Goal: Task Accomplishment & Management: Manage account settings

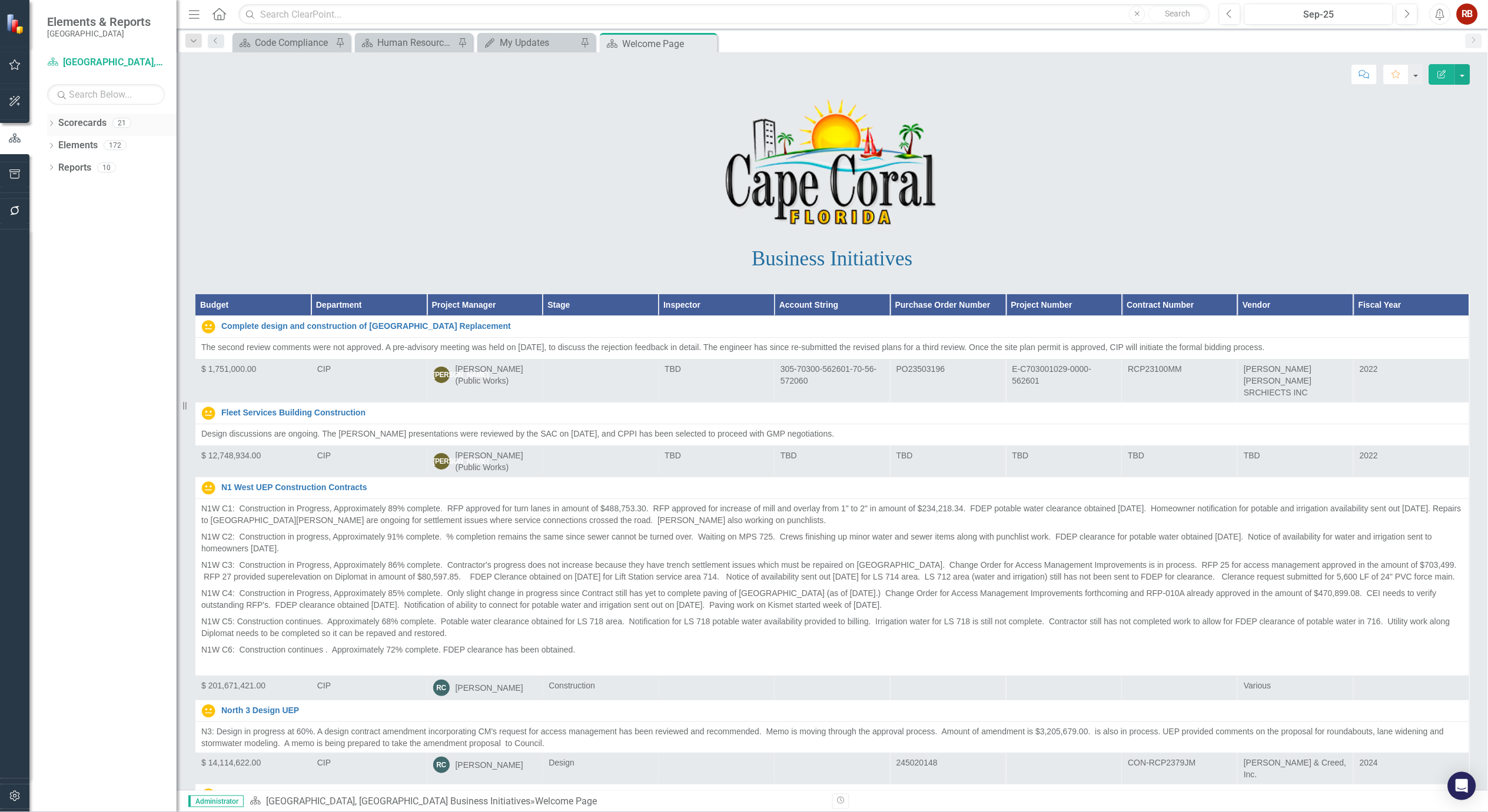
click at [52, 125] on icon "Dropdown" at bounding box center [51, 124] width 9 height 7
click at [75, 168] on link "[GEOGRAPHIC_DATA], [GEOGRAPHIC_DATA] Strategic Plan" at bounding box center [121, 168] width 112 height 14
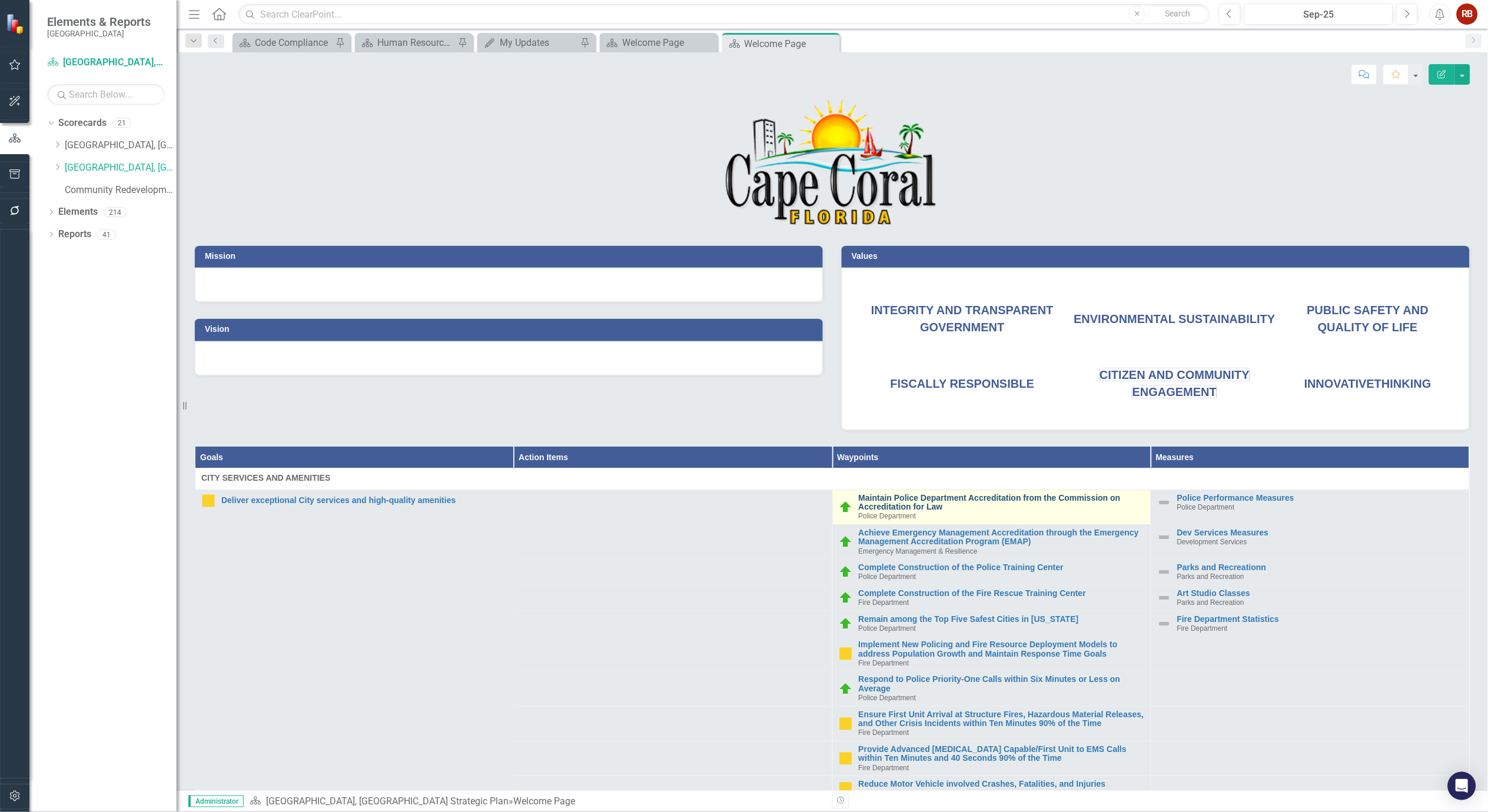
click at [914, 498] on link "Maintain Police Department Accreditation from the Commission on Accreditation f…" at bounding box center [1002, 503] width 286 height 18
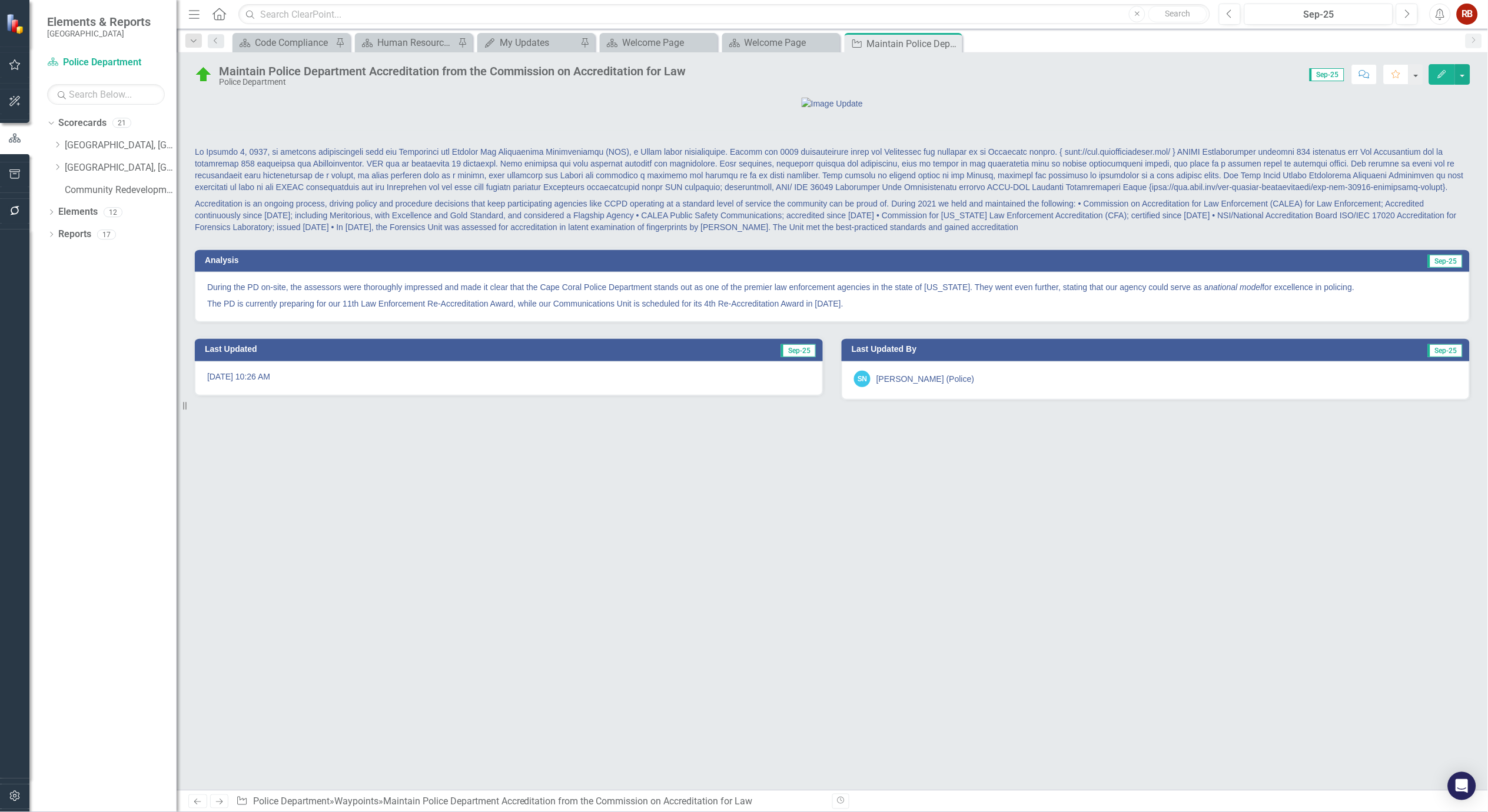
click at [469, 75] on div "Maintain Police Department Accreditation from the Commission on Accreditation f…" at bounding box center [452, 71] width 467 height 13
click at [511, 74] on div "Maintain Police Department Accreditation from the Commission on Accreditation f…" at bounding box center [452, 71] width 467 height 13
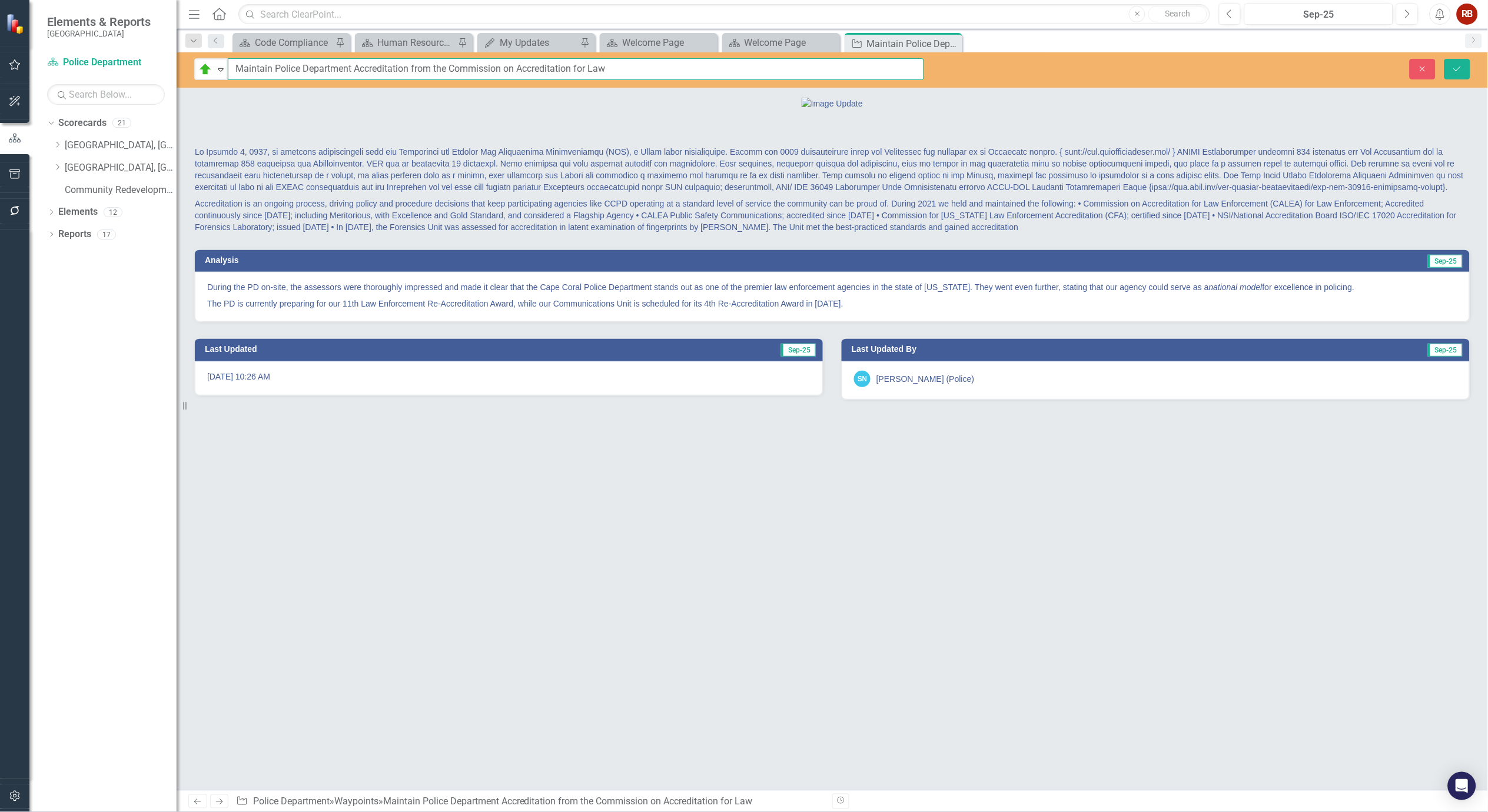
click at [637, 72] on input "Maintain Police Department Accreditation from the Commission on Accreditation f…" at bounding box center [576, 69] width 696 height 22
click at [722, 67] on input "Maintain Police Department Accreditation from the Commission on Accreditation f…" at bounding box center [576, 69] width 696 height 22
type input "Maintain Police Department Accreditation from the Commission on Accreditation f…"
click at [1452, 72] on icon "Save" at bounding box center [1457, 69] width 11 height 9
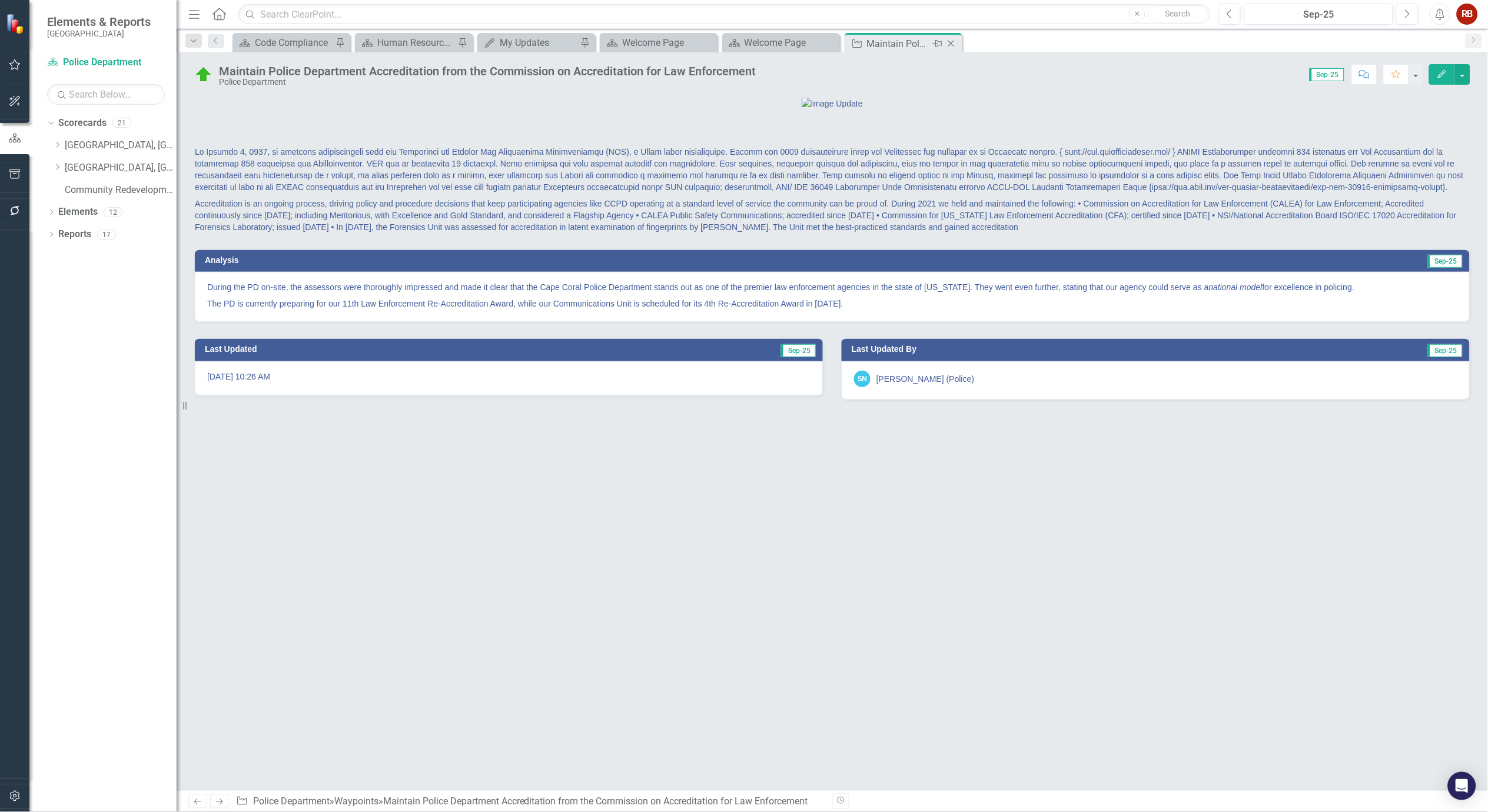
click at [952, 44] on icon at bounding box center [951, 44] width 7 height 7
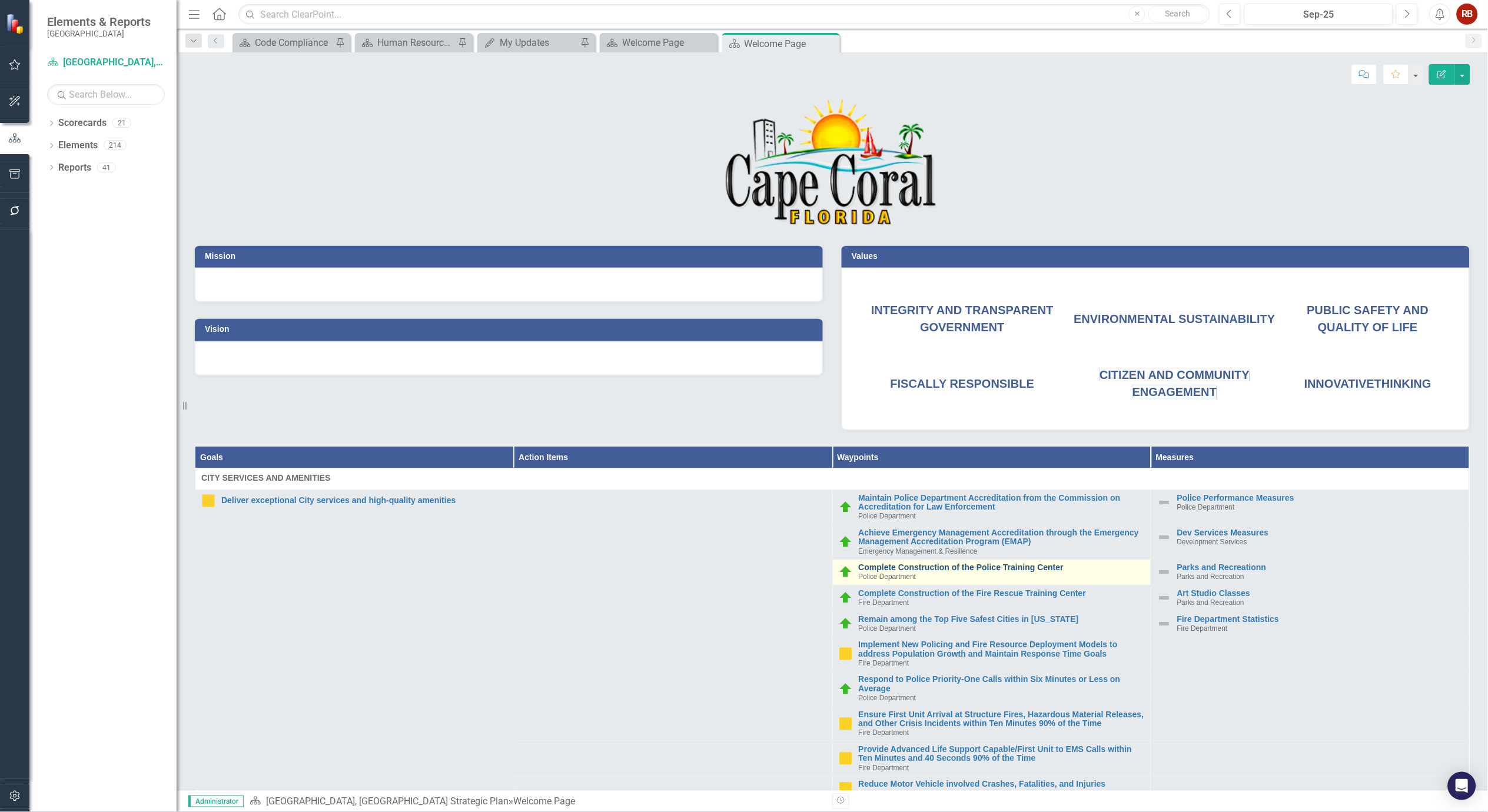
click at [991, 571] on link "Complete Construction of the Police Training Center" at bounding box center [1002, 567] width 286 height 9
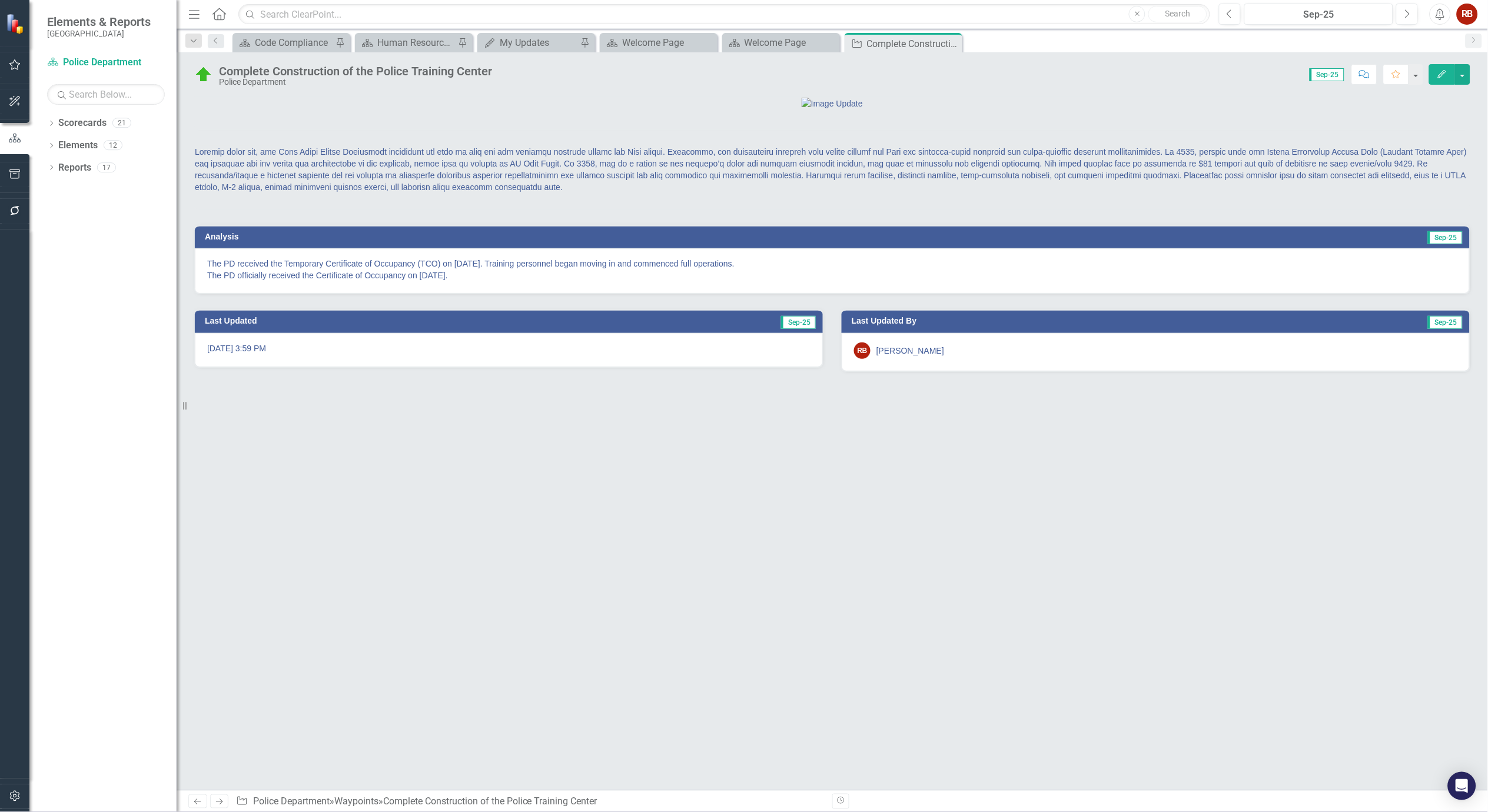
click at [460, 281] on p "The PD received the Temporary Certificate of Occupancy (TCO) on December 18, 20…" at bounding box center [832, 270] width 1250 height 23
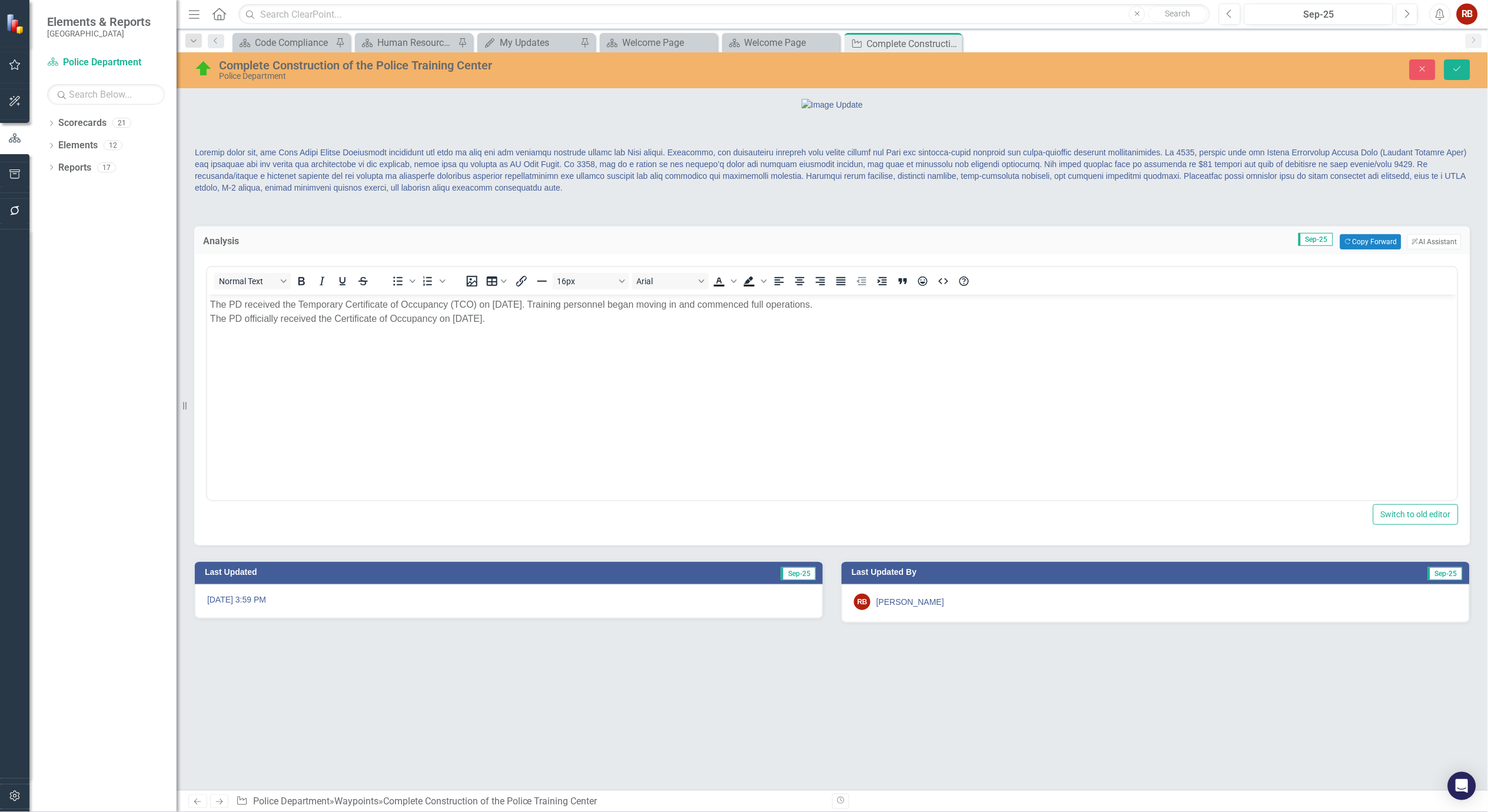
click at [492, 320] on p "The PD received the Temporary Certificate of Occupancy (TCO) on December 18, 20…" at bounding box center [832, 311] width 1244 height 28
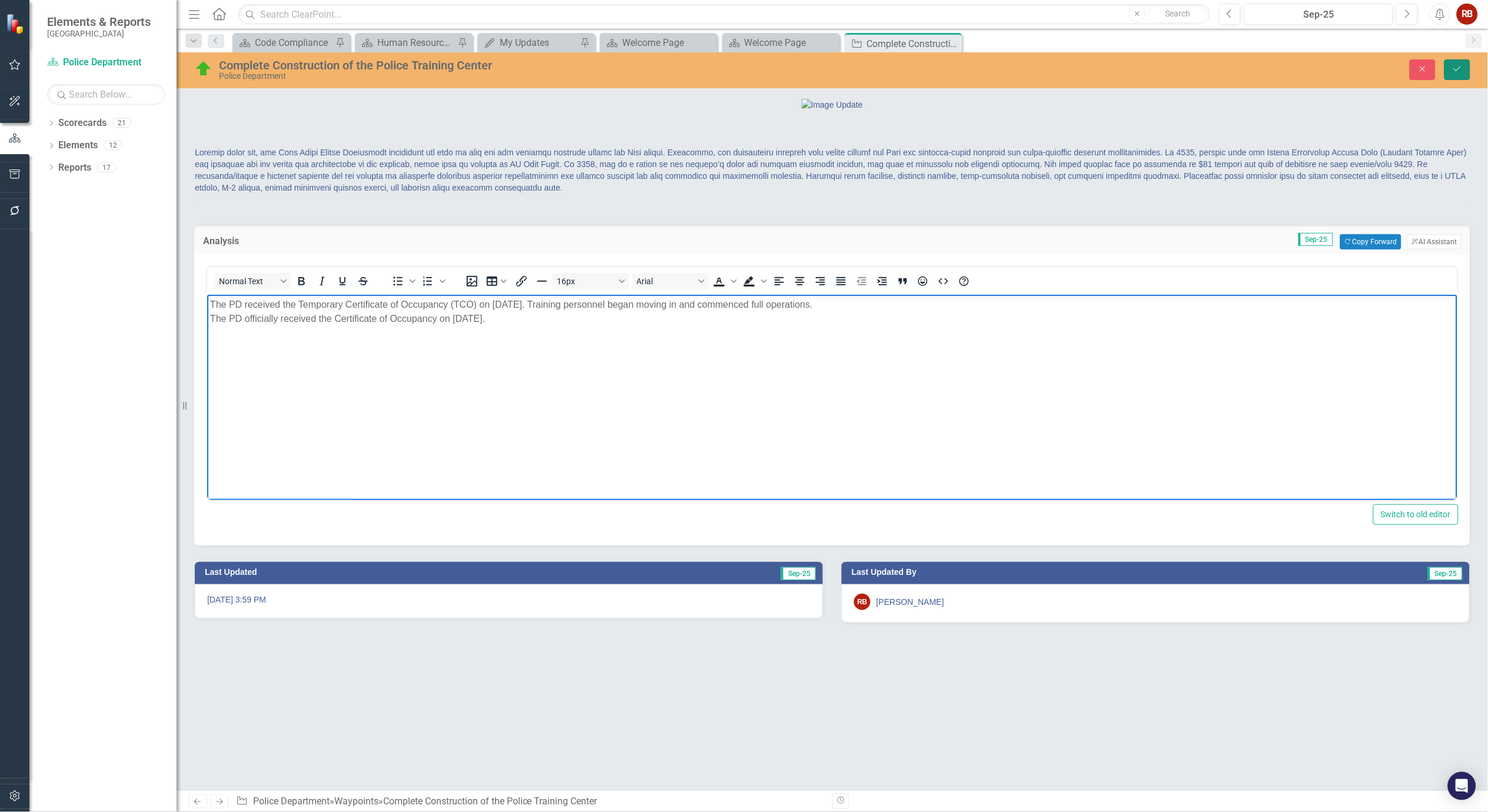
click at [1467, 72] on button "Save" at bounding box center [1457, 70] width 26 height 20
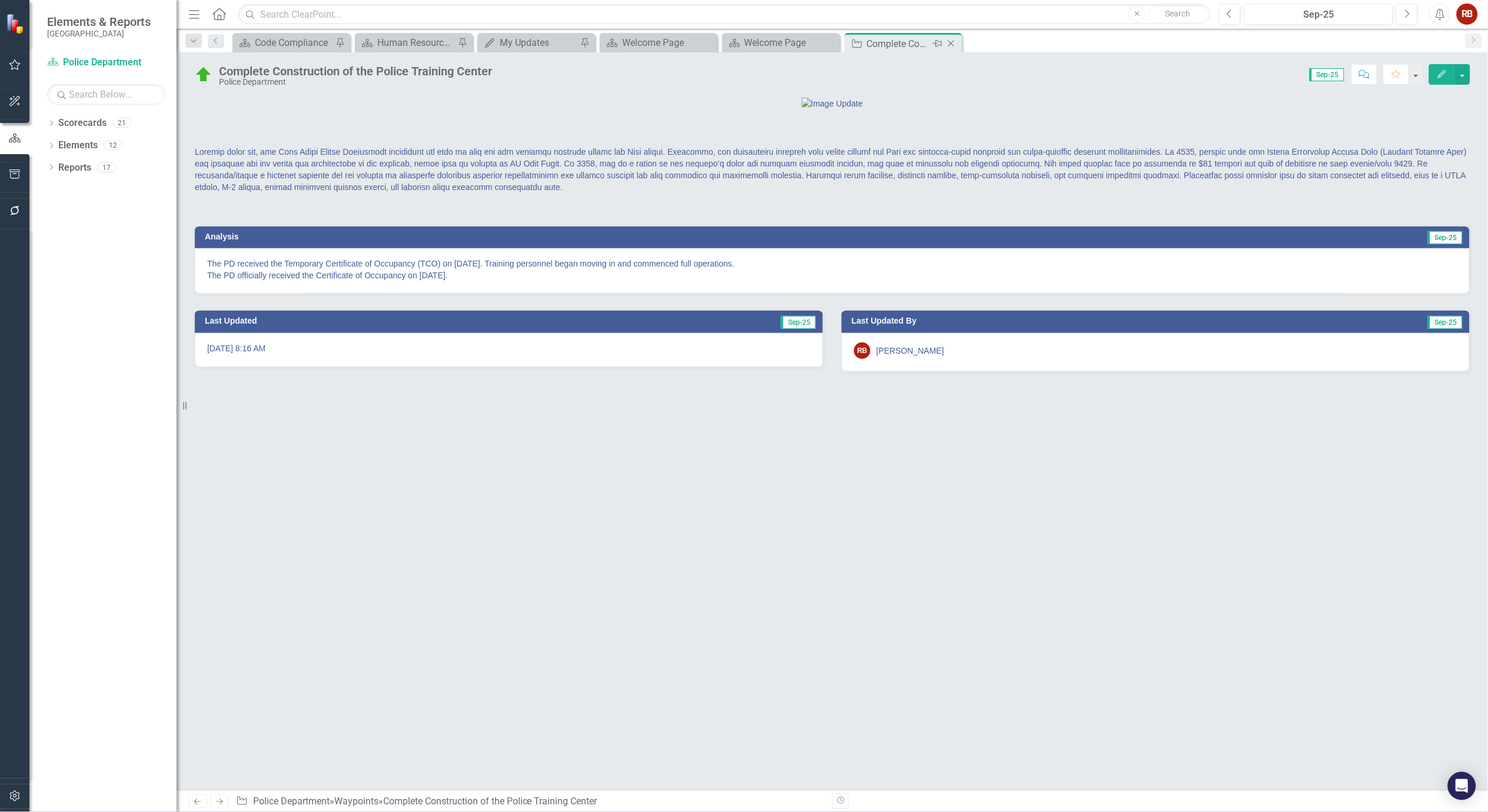
click at [955, 44] on icon "Close" at bounding box center [951, 44] width 12 height 10
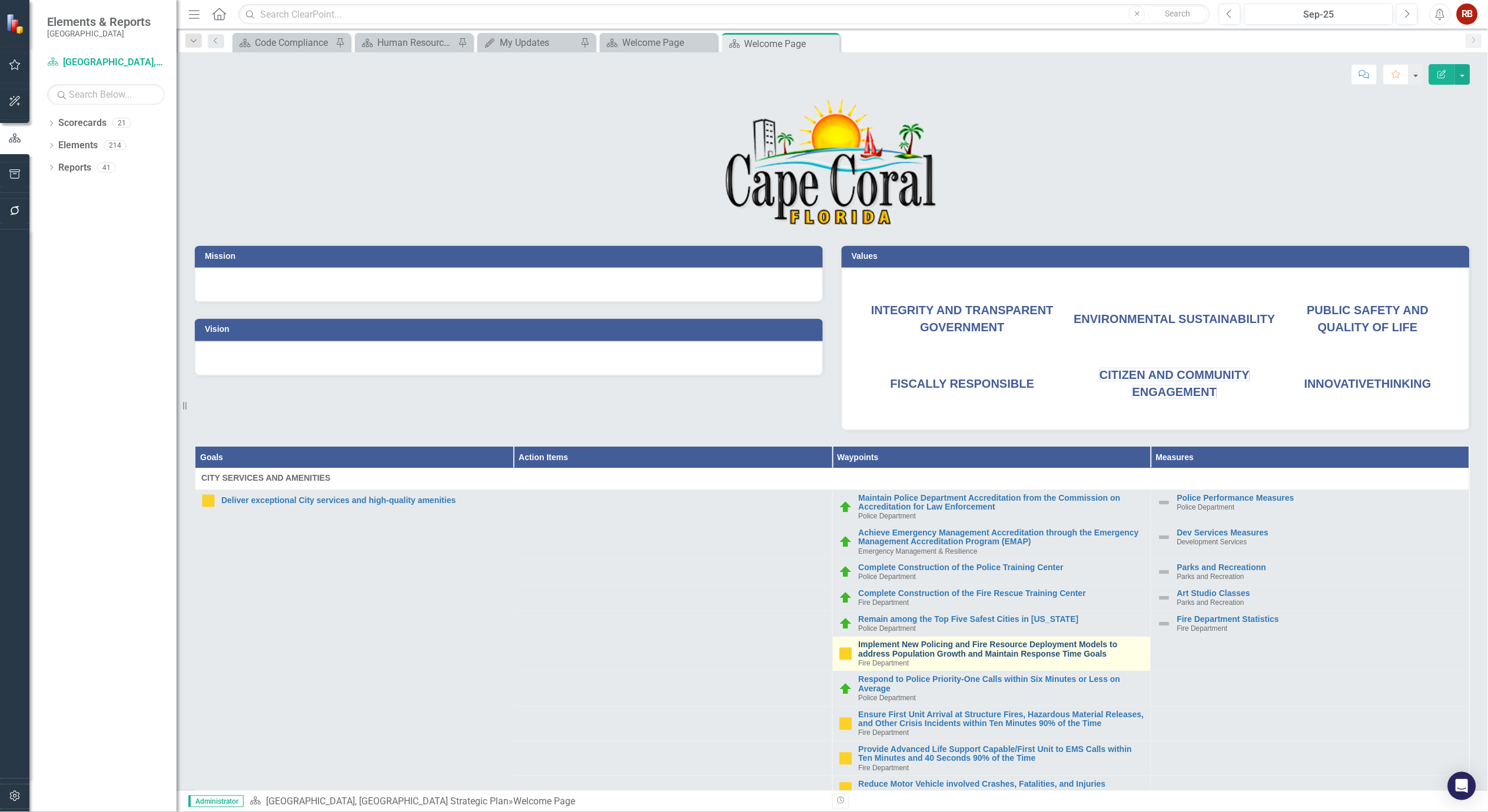
click at [1005, 653] on link "Implement New Policing and Fire Resource Deployment Models to address Populatio…" at bounding box center [1002, 650] width 286 height 18
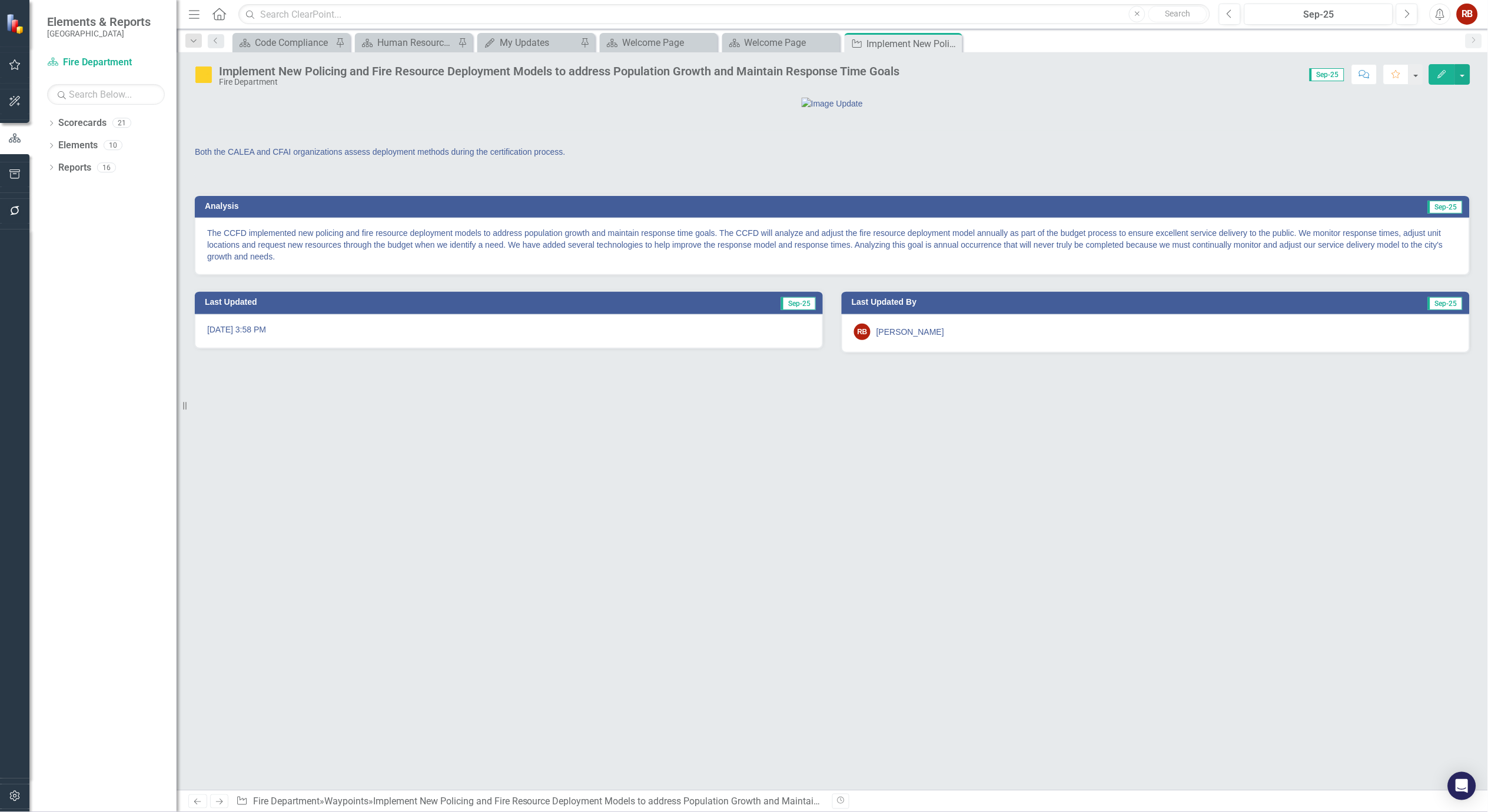
click at [717, 263] on p "The CCFD implemented new policing and fire resource deployment models to addres…" at bounding box center [832, 245] width 1250 height 36
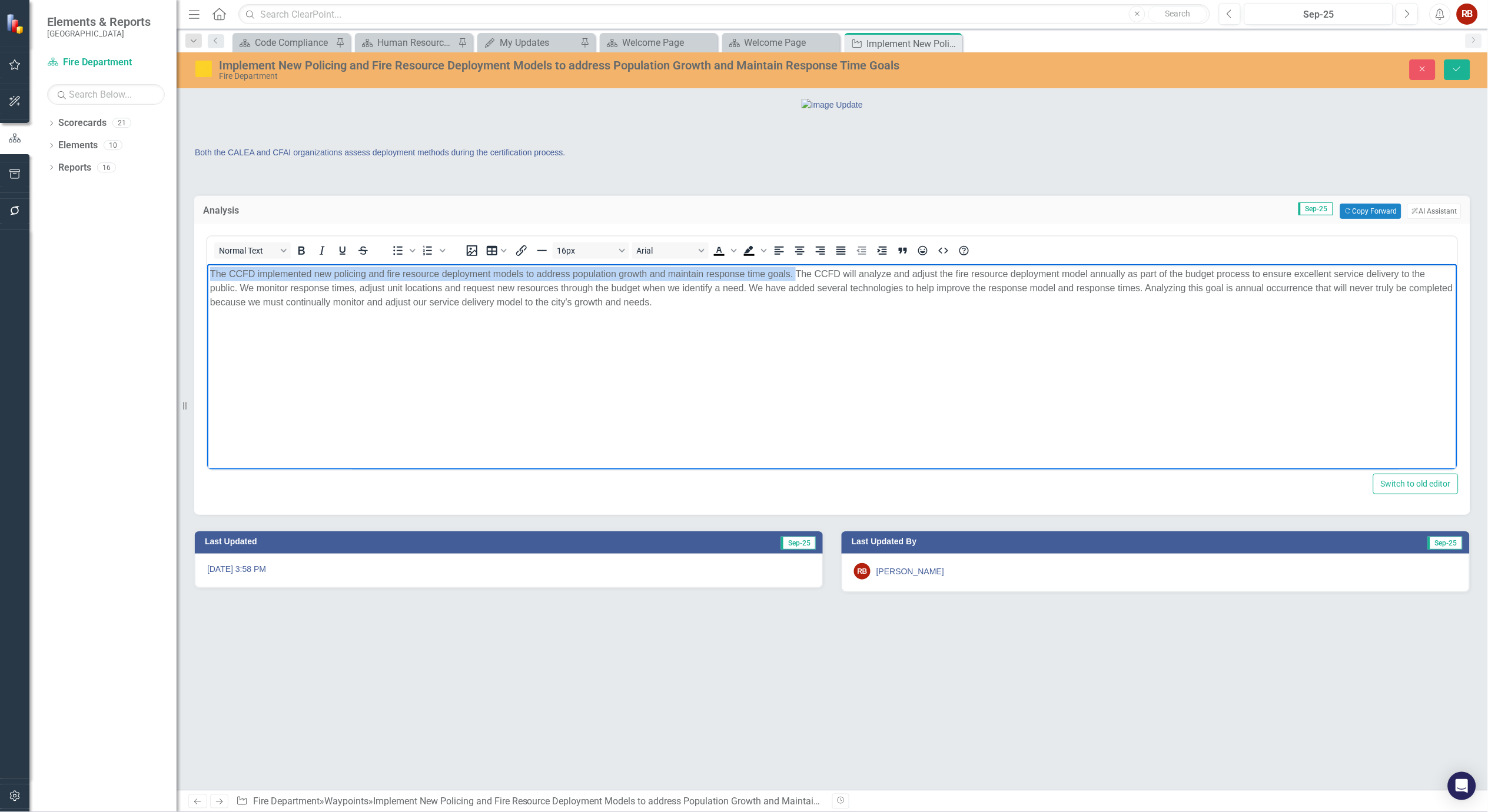
drag, startPoint x: 796, startPoint y: 274, endPoint x: 395, endPoint y: 585, distance: 507.5
click at [207, 264] on html "The CCFD implemented new policing and fire resource deployment models to addres…" at bounding box center [832, 352] width 1250 height 177
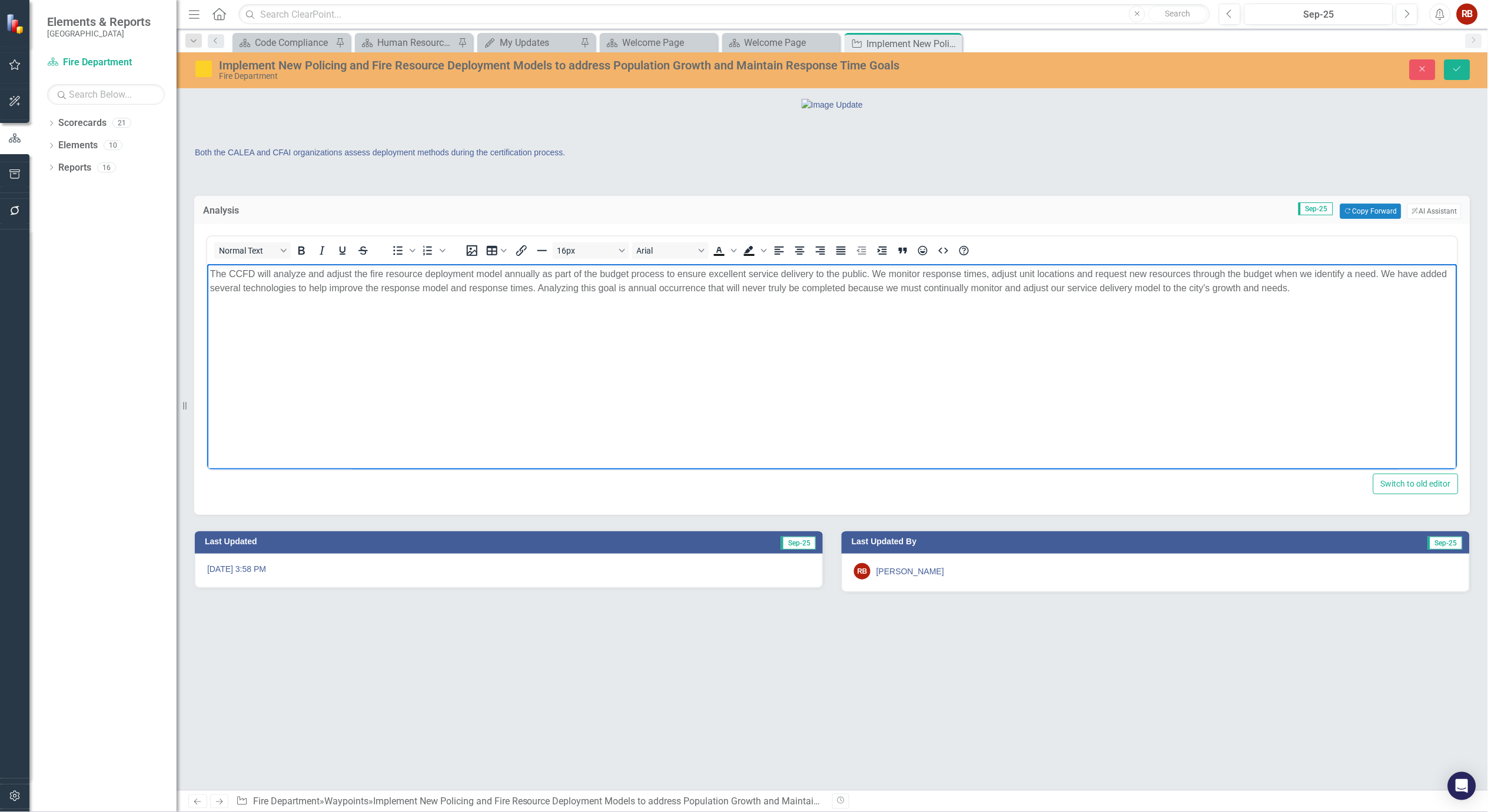
click at [1075, 272] on p "The CCFD will analyze and adjust the fire resource deployment model annually as…" at bounding box center [832, 280] width 1244 height 28
click at [629, 285] on p "The CCFD will analyze and adjust the fire resource deployment model annually as…" at bounding box center [832, 280] width 1244 height 28
click at [754, 288] on p "The CCFD will analyze and adjust the fire resource deployment model annually as…" at bounding box center [832, 280] width 1244 height 28
drag, startPoint x: 804, startPoint y: 296, endPoint x: 800, endPoint y: 288, distance: 8.9
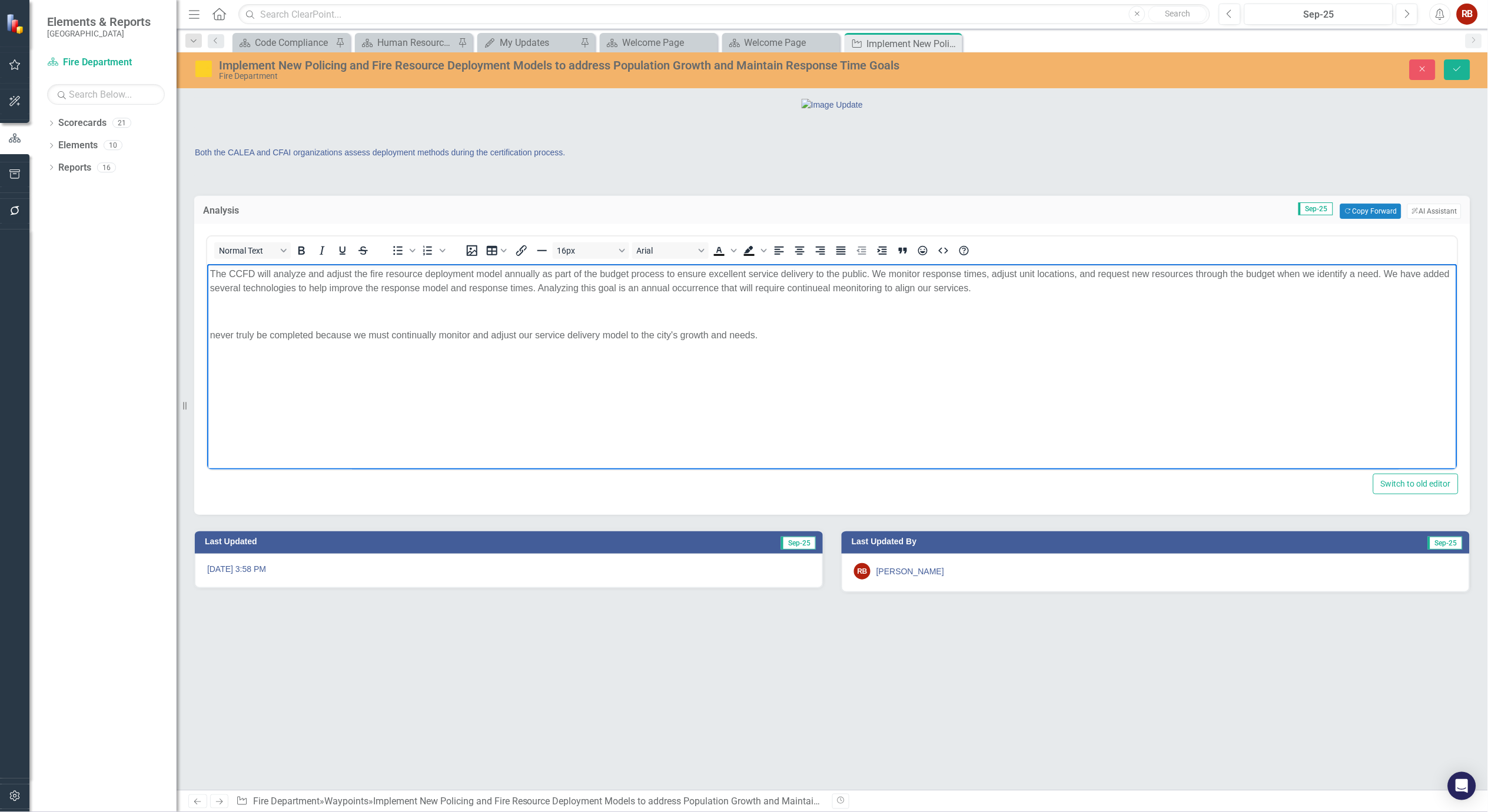
click at [800, 288] on p "The CCFD will analyze and adjust the fire resource deployment model annually as…" at bounding box center [832, 280] width 1244 height 28
click at [962, 288] on p "The CCFD will analyze and adjust the fire resource deployment model annually as…" at bounding box center [832, 280] width 1244 height 28
drag, startPoint x: 793, startPoint y: 337, endPoint x: 369, endPoint y: 654, distance: 529.4
click at [207, 330] on html "The CCFD will analyze and adjust the fire resource deployment model annually as…" at bounding box center [832, 352] width 1250 height 177
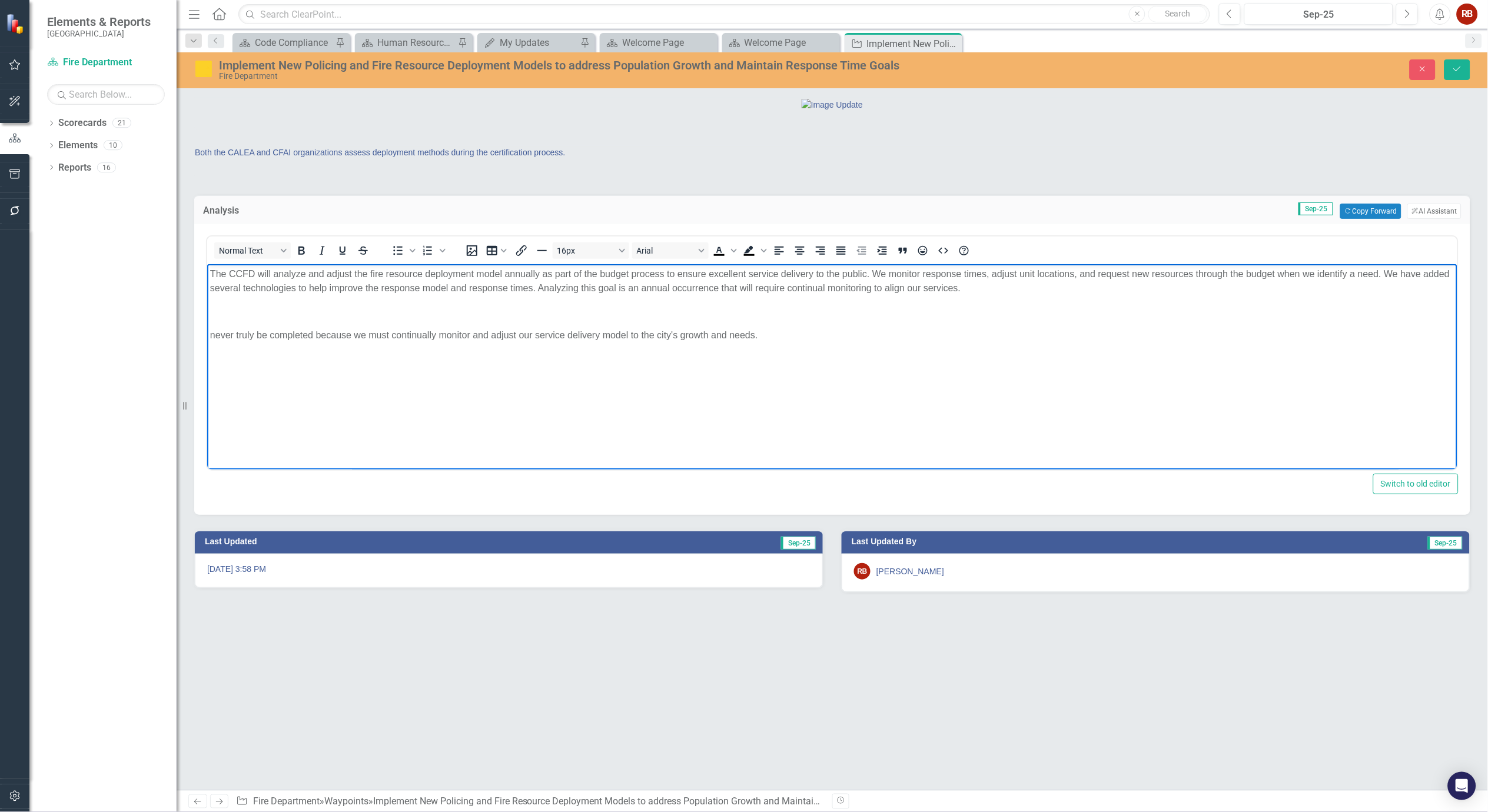
click at [598, 335] on p "never truly be completed because we must continually monitor and adjust our ser…" at bounding box center [832, 335] width 1244 height 14
drag, startPoint x: 566, startPoint y: 335, endPoint x: 757, endPoint y: 333, distance: 191.0
click at [757, 333] on p "never truly be completed because we must continually monitor and adjust our ser…" at bounding box center [832, 335] width 1244 height 14
click at [967, 287] on p "The CCFD will analyze and adjust the fire resource deployment model annually as…" at bounding box center [832, 280] width 1244 height 28
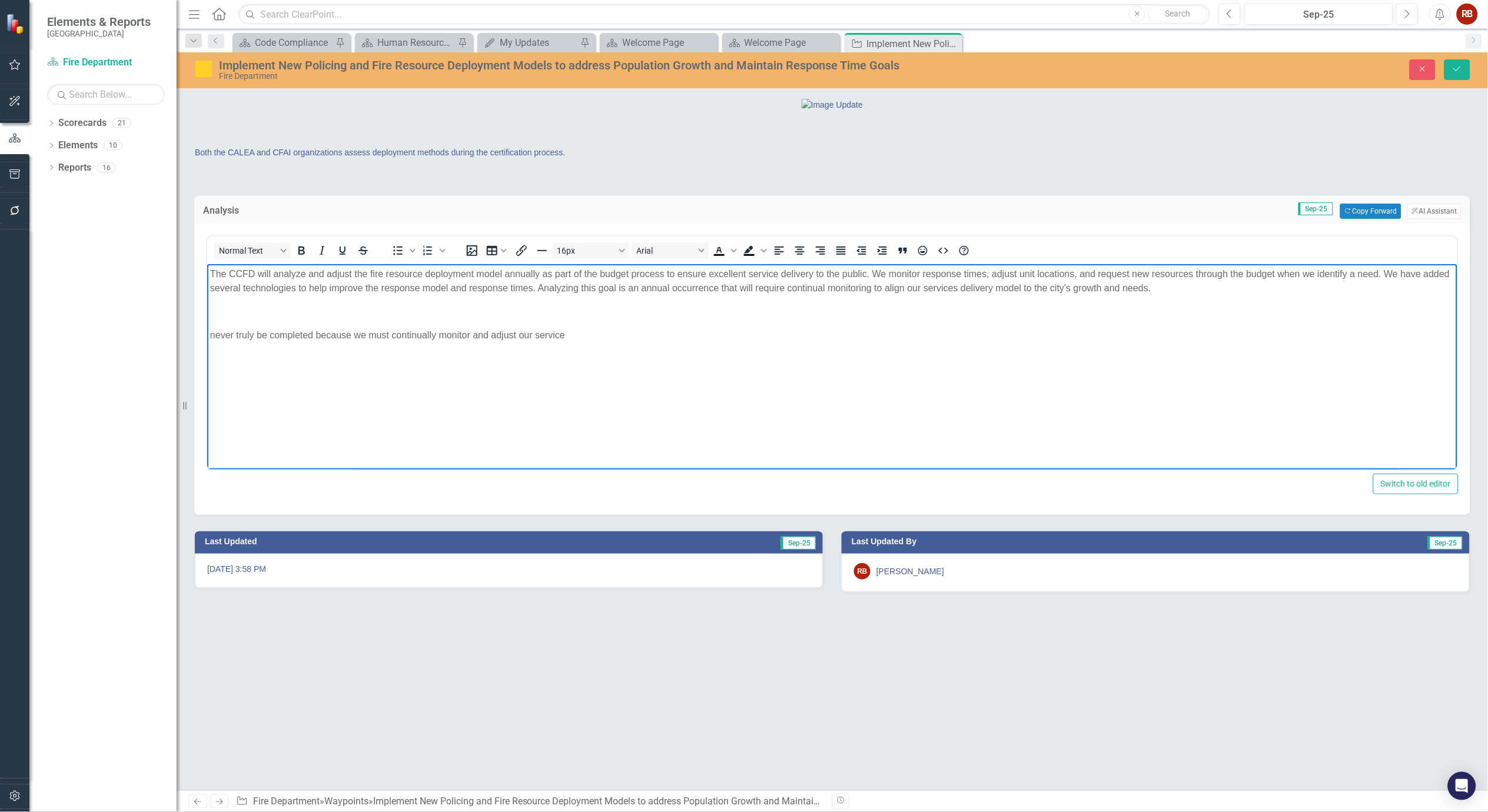
drag, startPoint x: 584, startPoint y: 340, endPoint x: 230, endPoint y: 314, distance: 355.0
click at [230, 314] on body "The CCFD will analyze and adjust the fire resource deployment model annually as…" at bounding box center [832, 352] width 1250 height 177
click at [1163, 298] on body "The CCFD will analyze and adjust the fire resource deployment model annually as…" at bounding box center [832, 352] width 1250 height 177
click at [1450, 67] on button "Save" at bounding box center [1457, 70] width 26 height 20
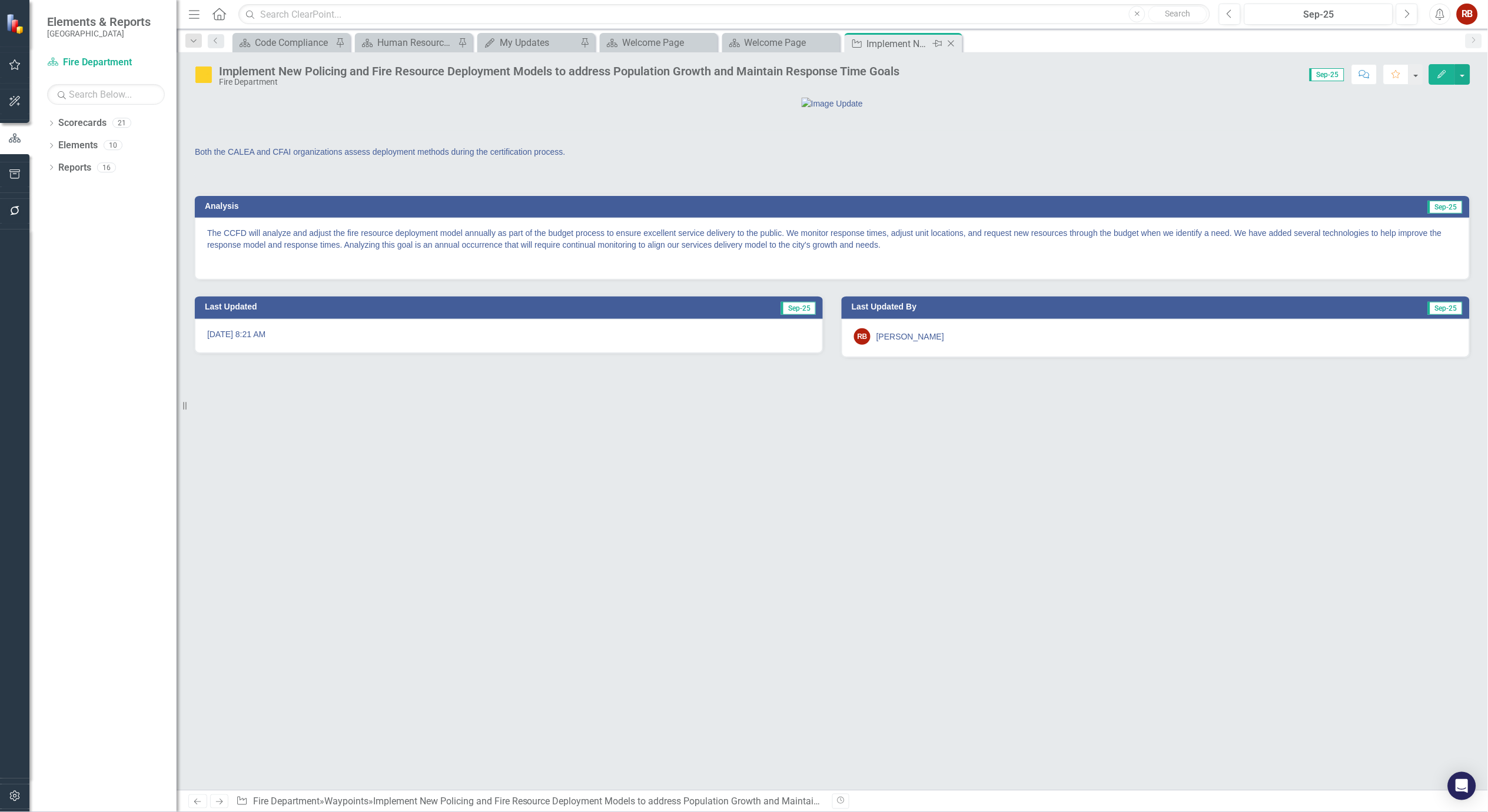
click at [958, 44] on div "Close" at bounding box center [951, 44] width 15 height 14
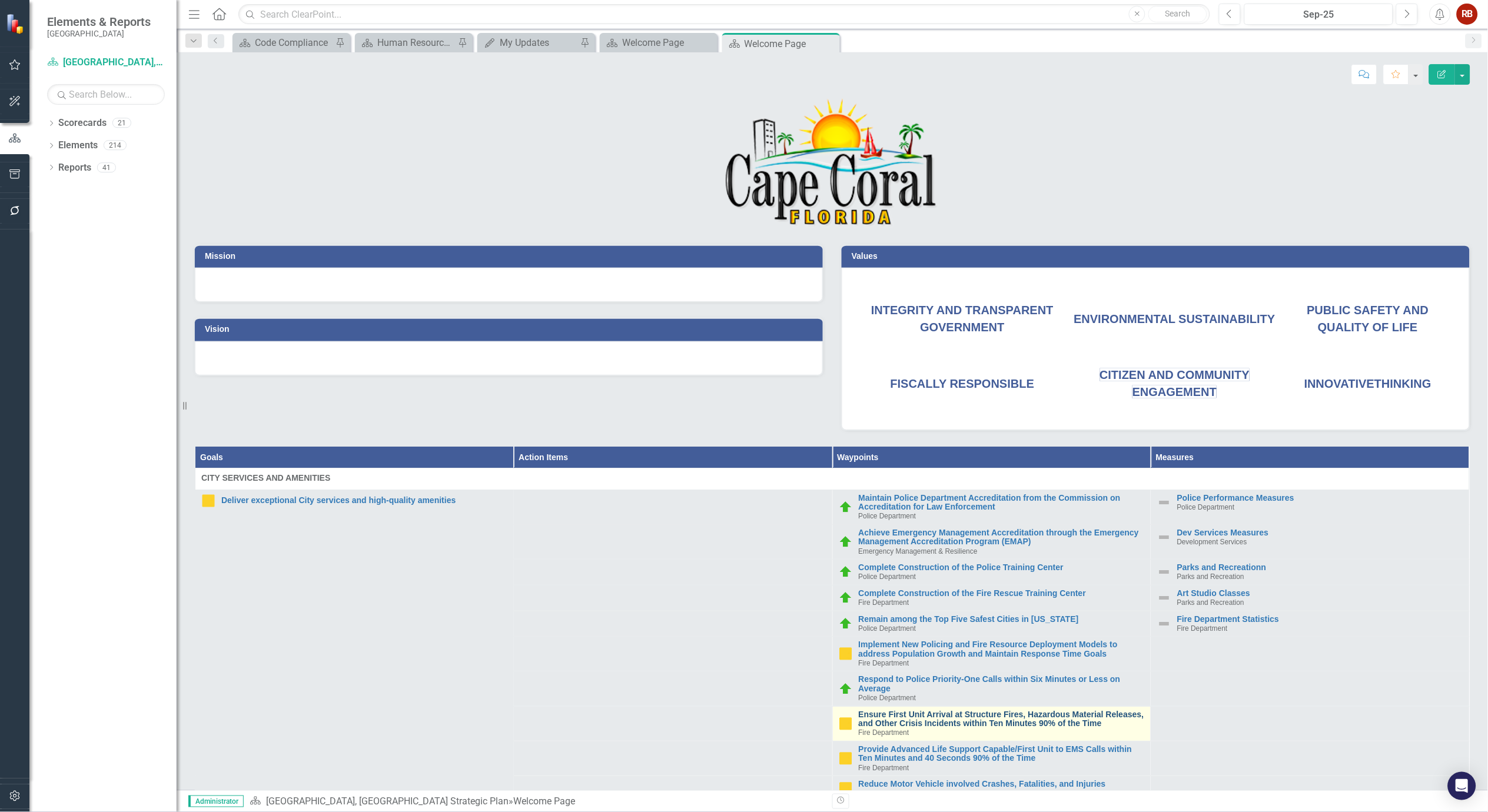
click at [980, 720] on link "Ensure First Unit Arrival at Structure Fires, Hazardous Material Releases, and …" at bounding box center [1002, 719] width 286 height 18
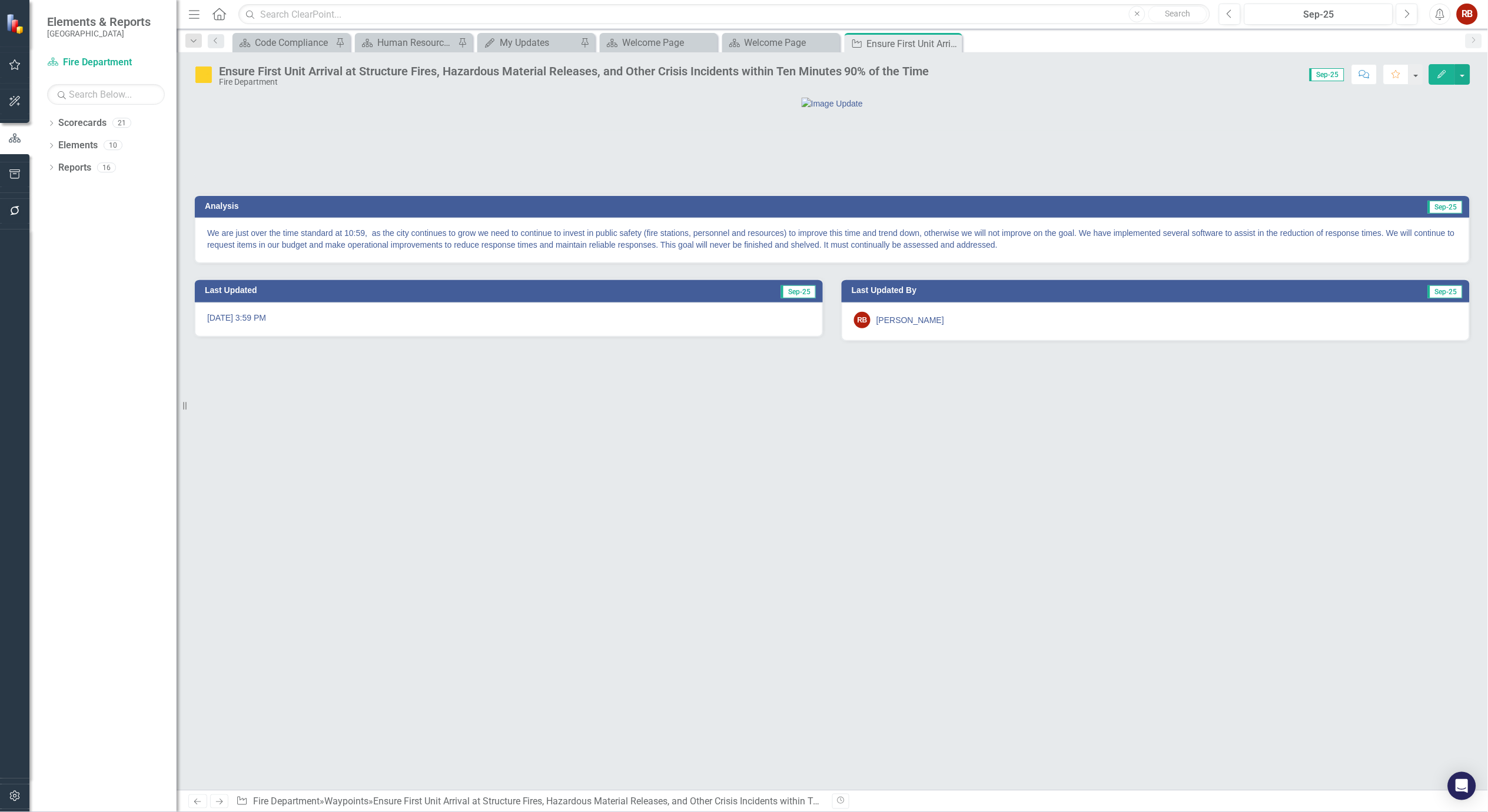
click at [371, 250] on p "We are just over the time standard at 10:59, as the city continues to grow we n…" at bounding box center [832, 239] width 1250 height 23
click at [369, 250] on p "We are just over the time standard at 10:59, as the city continues to grow we n…" at bounding box center [832, 239] width 1250 height 23
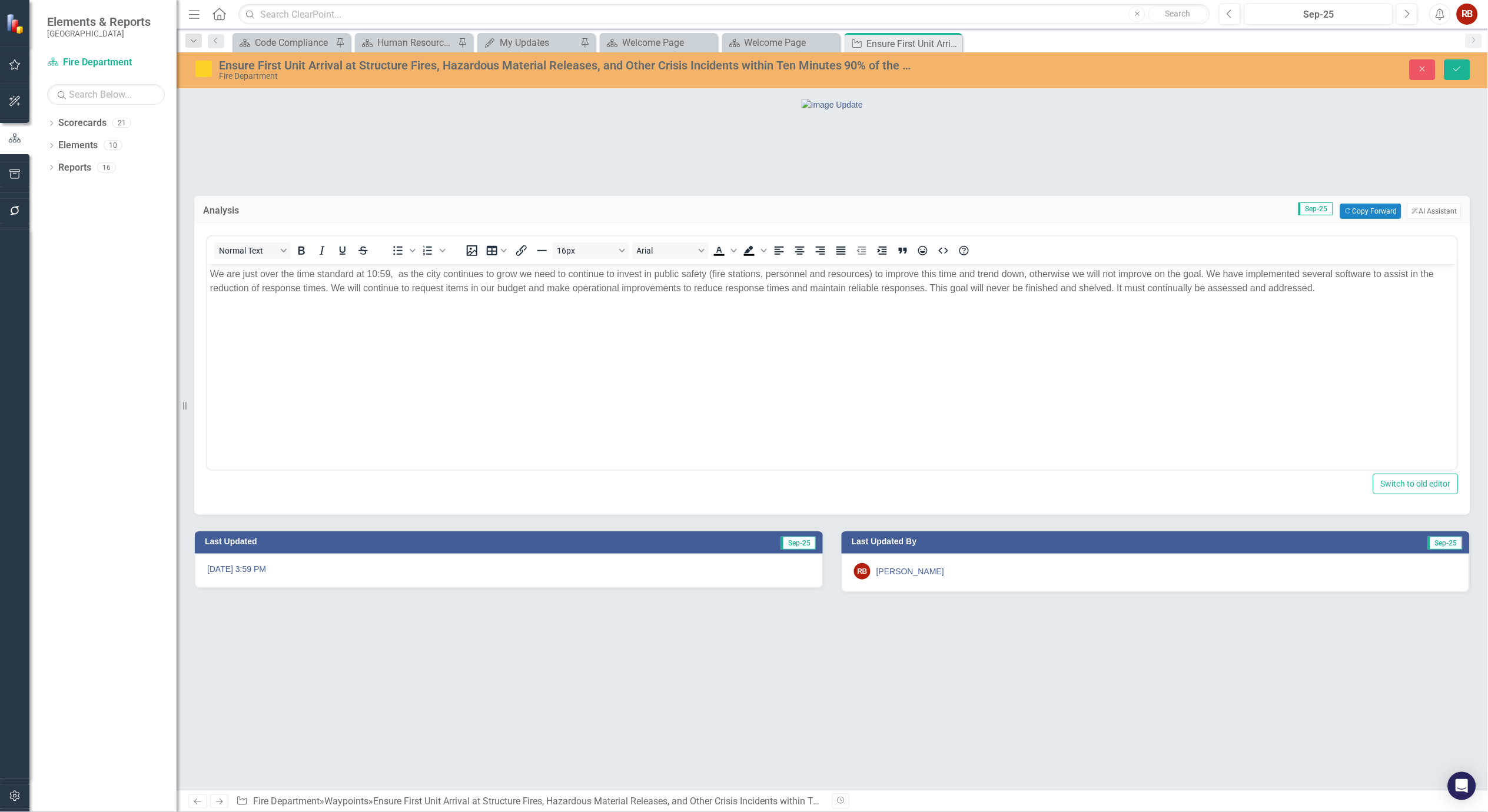
click at [395, 274] on p "We are just over the time standard at 10:59, as the city continues to grow we n…" at bounding box center [832, 280] width 1244 height 28
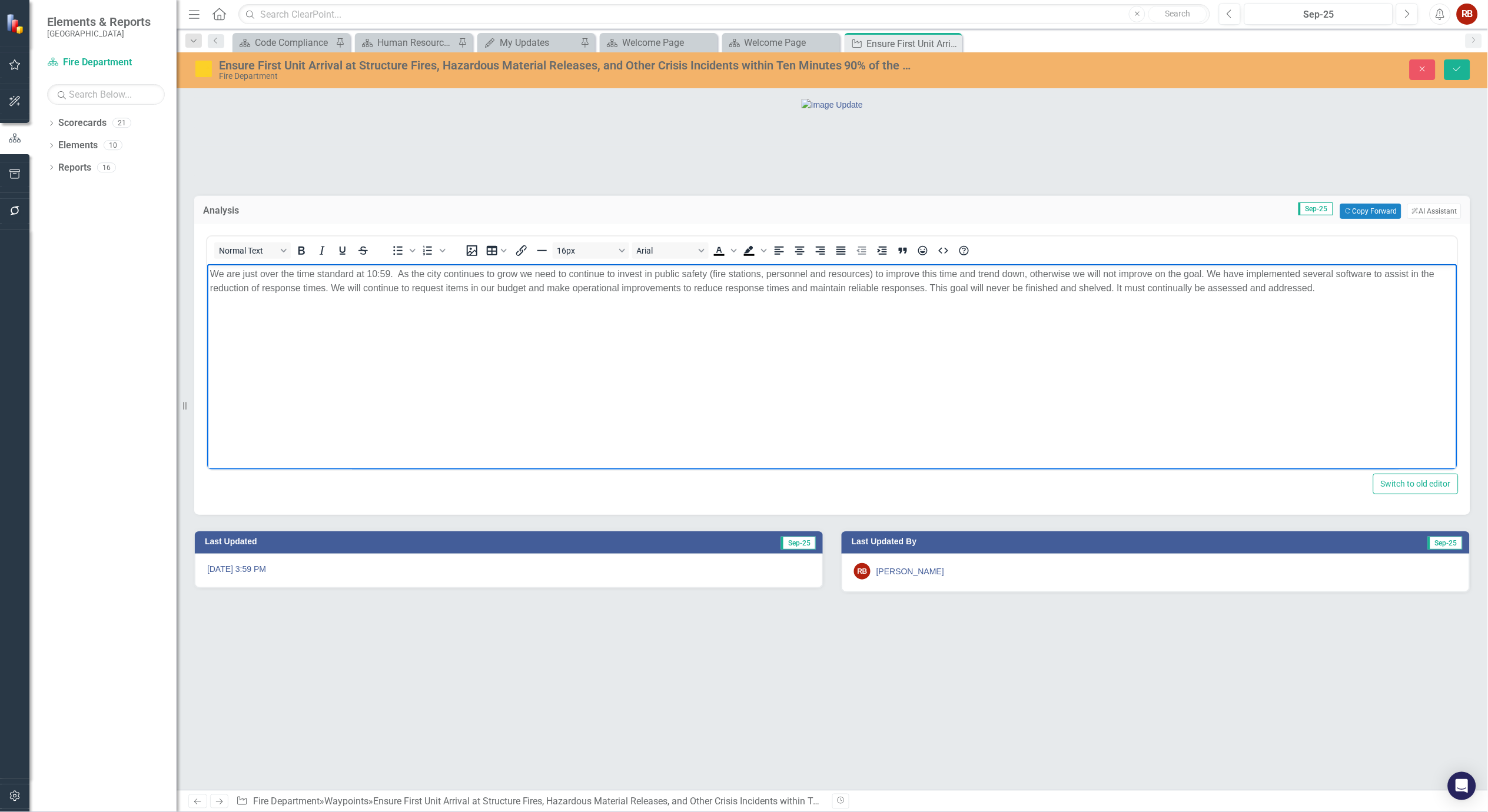
click at [811, 382] on body "We are just over the time standard at 10:59. As the city continues to grow we n…" at bounding box center [832, 352] width 1250 height 177
drag, startPoint x: 949, startPoint y: 290, endPoint x: 1123, endPoint y: 285, distance: 174.1
click at [1123, 285] on p "We are just over the time standard at 10:59. As the city continues to grow we n…" at bounding box center [832, 280] width 1244 height 28
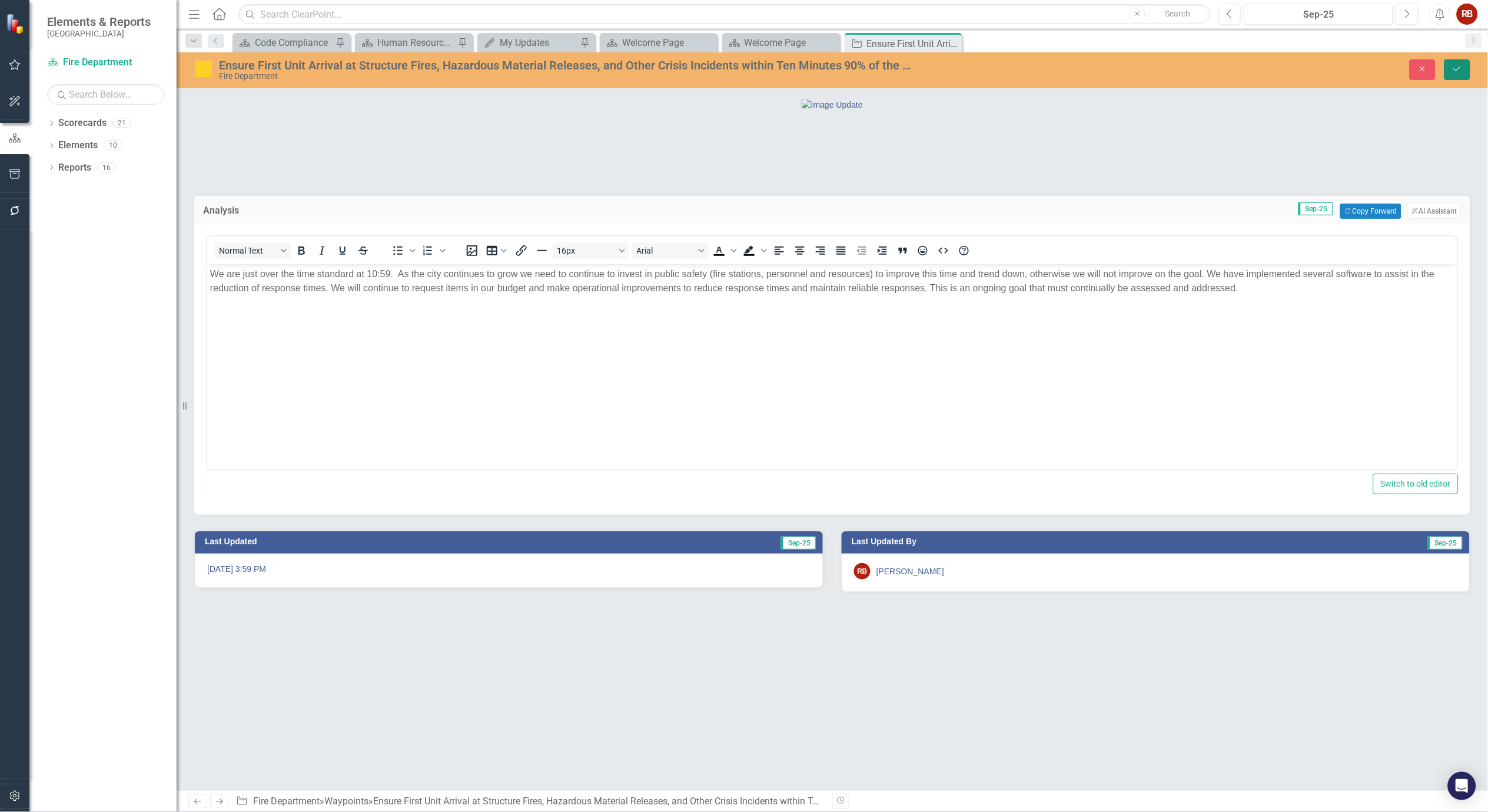
click at [1455, 67] on icon "Save" at bounding box center [1457, 69] width 11 height 9
